Goal: Information Seeking & Learning: Learn about a topic

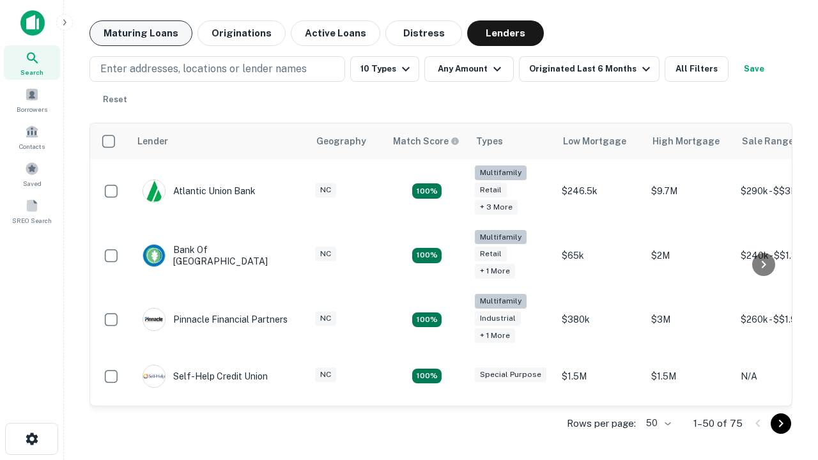
click at [141, 33] on button "Maturing Loans" at bounding box center [140, 33] width 103 height 26
